Goal: Transaction & Acquisition: Obtain resource

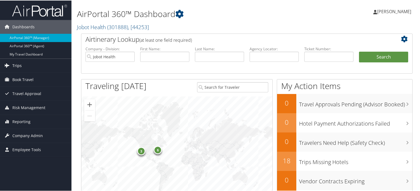
click at [15, 65] on span "Trips" at bounding box center [16, 65] width 9 height 14
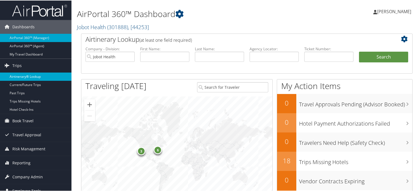
click at [27, 74] on link "Airtinerary® Lookup" at bounding box center [35, 76] width 71 height 8
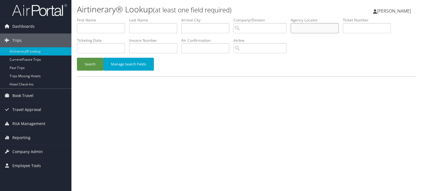
click at [313, 29] on input "text" at bounding box center [314, 28] width 48 height 10
paste input "NOABKC"
click at [94, 64] on button "Search" at bounding box center [90, 64] width 26 height 13
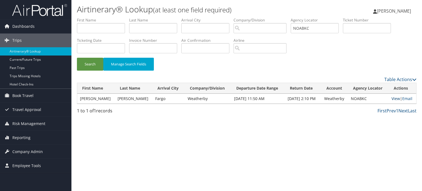
click at [393, 97] on link "View" at bounding box center [395, 98] width 9 height 5
drag, startPoint x: 317, startPoint y: 29, endPoint x: 245, endPoint y: 38, distance: 73.0
click at [269, 17] on ul "First Name Last Name Departure City Arrival City Company/Division Airport/City …" at bounding box center [246, 17] width 339 height 0
paste input "DMP1MP"
type input "DMP1MP"
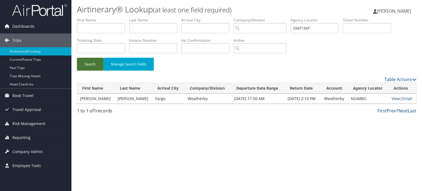
click at [89, 62] on button "Search" at bounding box center [90, 64] width 26 height 13
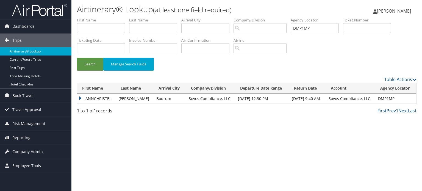
click at [79, 97] on td "ANNCHRISTEL" at bounding box center [96, 99] width 38 height 10
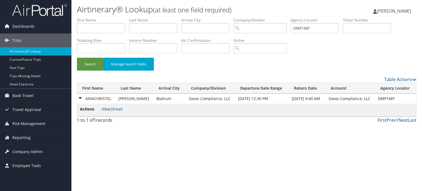
click at [106, 109] on link "View" at bounding box center [106, 108] width 9 height 5
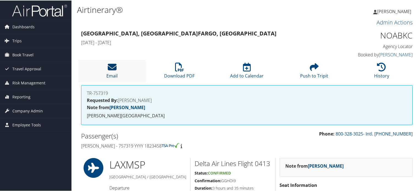
click at [113, 66] on icon at bounding box center [112, 66] width 9 height 9
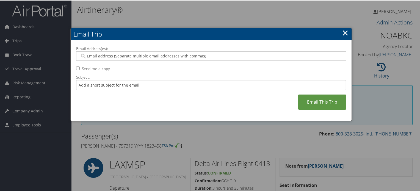
click at [172, 52] on div at bounding box center [211, 55] width 270 height 9
paste input "ROHEYS@AOL.COM"
type input "ROHEYS@AOL.COM"
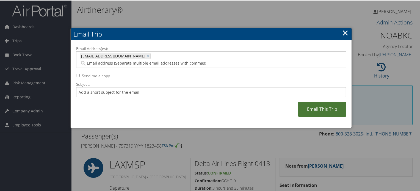
click at [305, 101] on link "Email This Trip" at bounding box center [322, 108] width 48 height 15
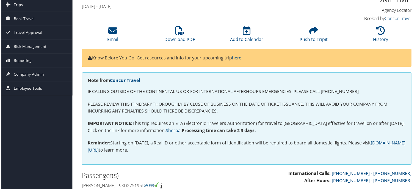
scroll to position [27, 0]
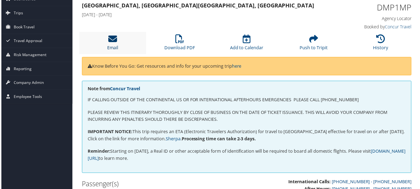
click at [113, 41] on icon at bounding box center [112, 39] width 9 height 9
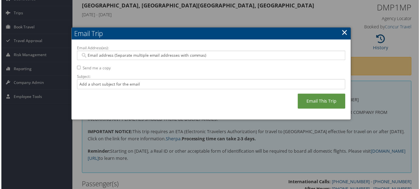
click at [200, 53] on input "Email Address(es):" at bounding box center [211, 55] width 262 height 5
paste input "[PERSON_NAME][EMAIL_ADDRESS][PERSON_NAME][DOMAIN_NAME]"
type input "[PERSON_NAME][EMAIL_ADDRESS][PERSON_NAME][DOMAIN_NAME]"
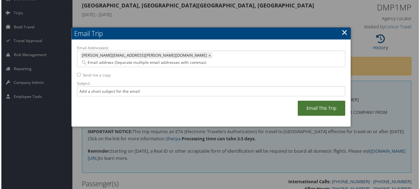
click at [329, 101] on link "Email This Trip" at bounding box center [322, 108] width 48 height 15
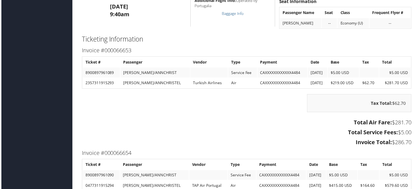
scroll to position [769, 0]
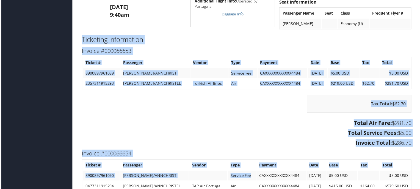
drag, startPoint x: 81, startPoint y: 36, endPoint x: 242, endPoint y: 137, distance: 189.8
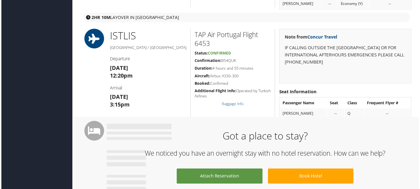
scroll to position [494, 0]
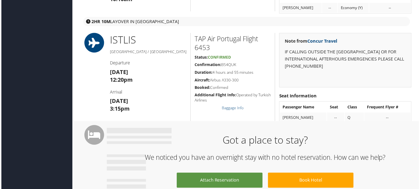
click at [191, 117] on div "TAP Air Portugal Flight 6453 Status: Confirmed Confirmation: BS4QUK Duration: 4…" at bounding box center [232, 77] width 85 height 88
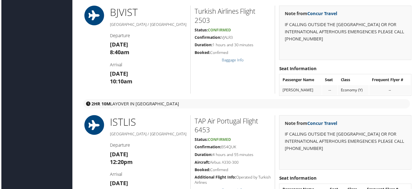
scroll to position [522, 0]
